Goal: Task Accomplishment & Management: Complete application form

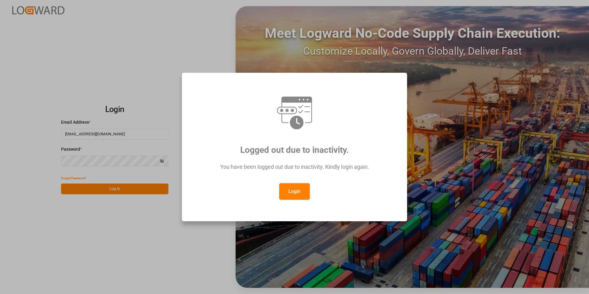
drag, startPoint x: 293, startPoint y: 185, endPoint x: 298, endPoint y: 191, distance: 8.3
click at [293, 185] on button "Login" at bounding box center [294, 191] width 31 height 17
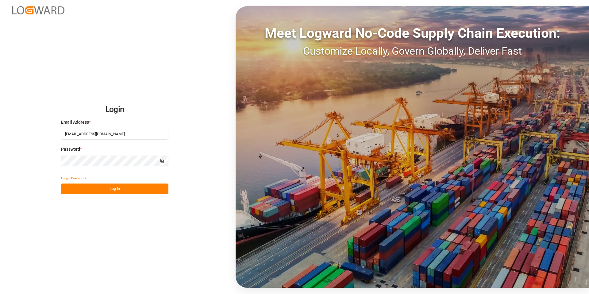
click at [127, 187] on button "Log In" at bounding box center [114, 188] width 107 height 11
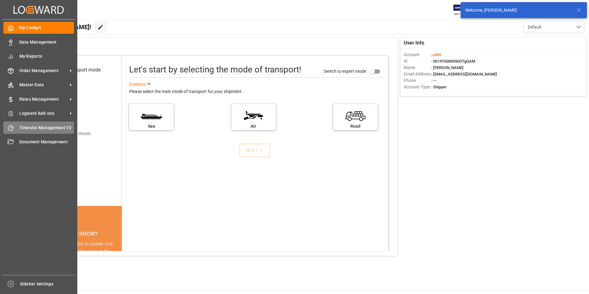
click at [45, 130] on span "Timeslot Management V2" at bounding box center [46, 128] width 55 height 6
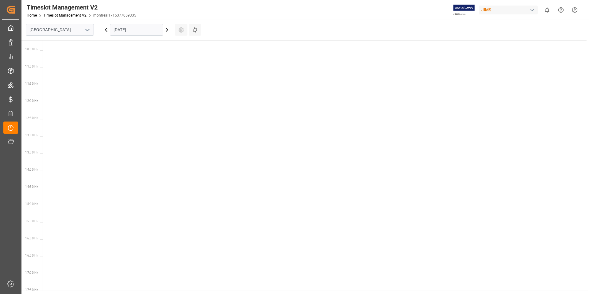
scroll to position [352, 0]
click at [87, 29] on icon "open menu" at bounding box center [87, 29] width 7 height 7
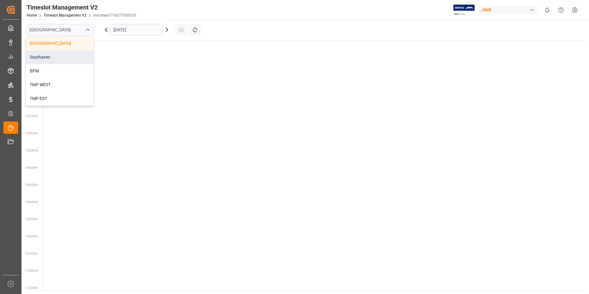
click at [51, 58] on div "Southaven" at bounding box center [59, 57] width 67 height 14
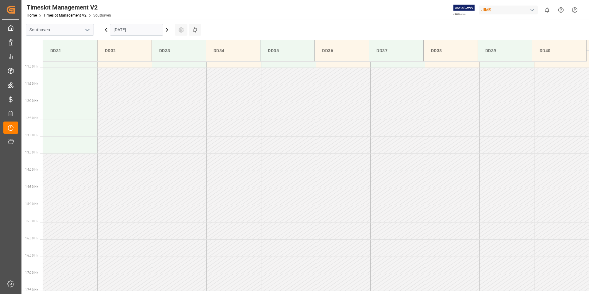
scroll to position [374, 0]
click at [159, 29] on input "[DATE]" at bounding box center [136, 30] width 53 height 12
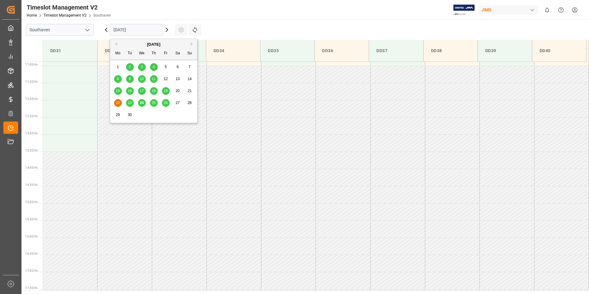
click at [153, 104] on span "25" at bounding box center [153, 103] width 4 height 4
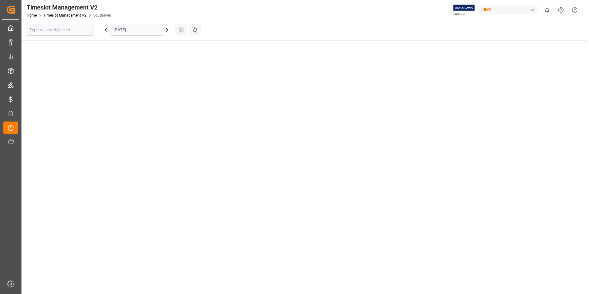
type input "Southaven"
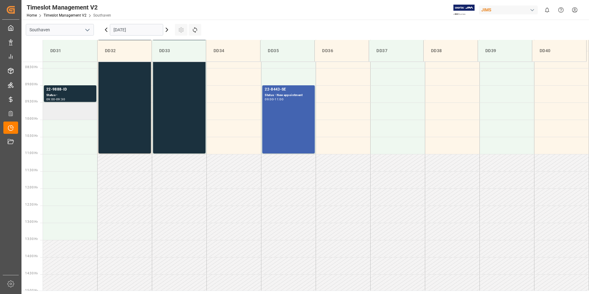
scroll to position [285, 0]
click at [66, 111] on td at bounding box center [70, 111] width 55 height 17
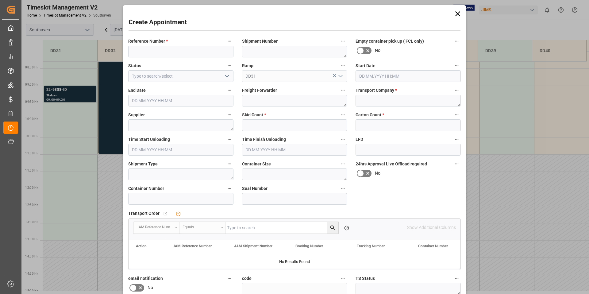
type input "[DATE] 09:30"
type input "[DATE] 10:00"
paste input "22-9851-MY"
type input "22-9851-MY"
click at [366, 97] on textarea at bounding box center [407, 101] width 105 height 12
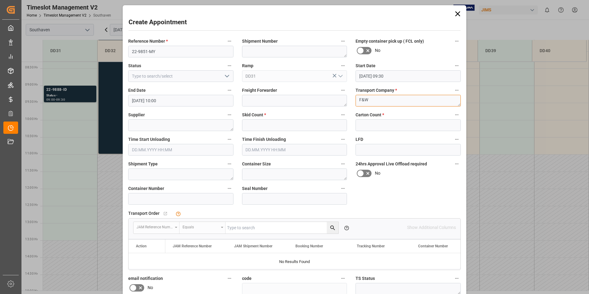
type textarea "F&W"
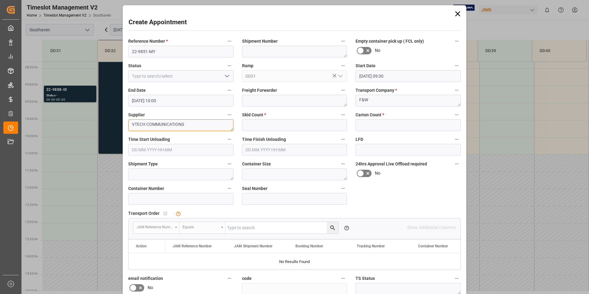
type textarea "VTECH COMMUNICATIONS"
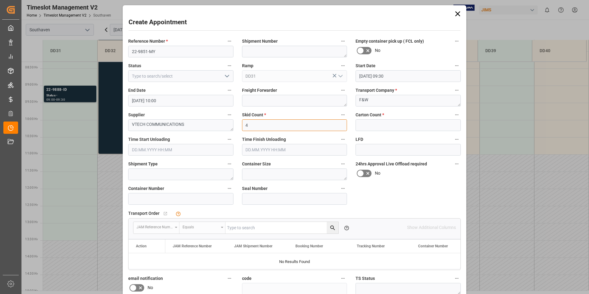
type input "4"
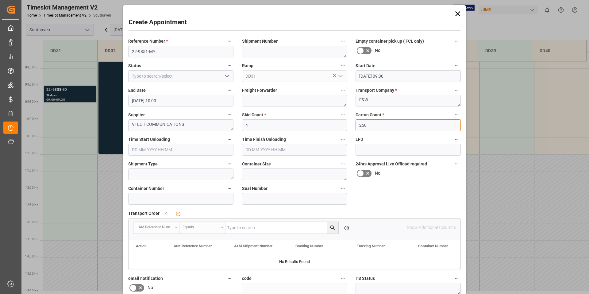
type input "250"
click at [389, 207] on div "Transport Order   No child Object linked JAM Reference Number Equals Please add…" at bounding box center [294, 239] width 341 height 65
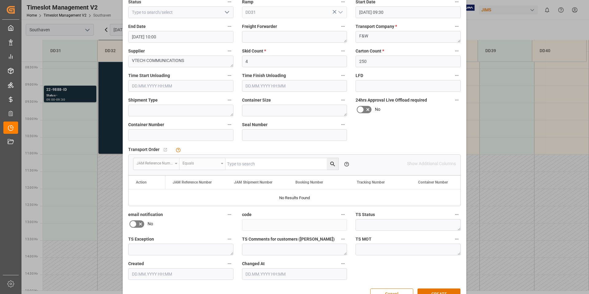
scroll to position [81, 0]
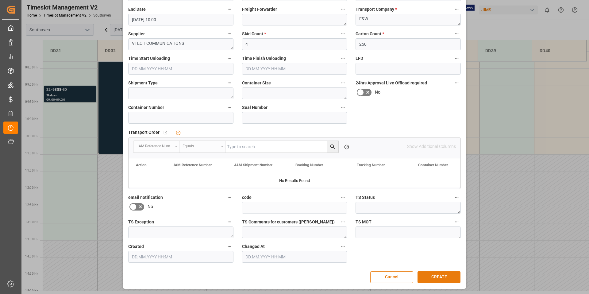
click at [442, 276] on button "CREATE" at bounding box center [438, 277] width 43 height 12
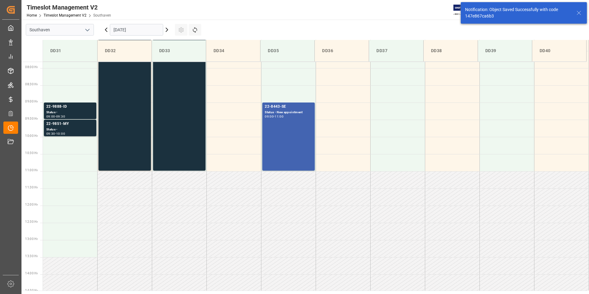
scroll to position [271, 0]
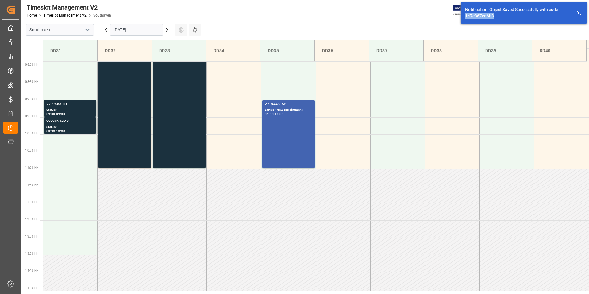
drag, startPoint x: 498, startPoint y: 17, endPoint x: 470, endPoint y: 16, distance: 27.9
click at [464, 16] on div "Notification: Object Saved Successfully with code 147e867ca6b3" at bounding box center [524, 12] width 126 height 21
copy div "147e867ca6b3"
